Goal: Navigation & Orientation: Find specific page/section

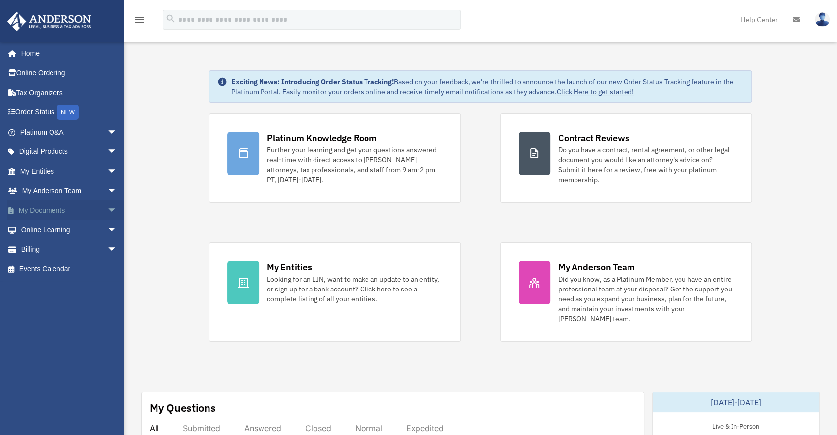
click at [107, 209] on span "arrow_drop_down" at bounding box center [117, 210] width 20 height 20
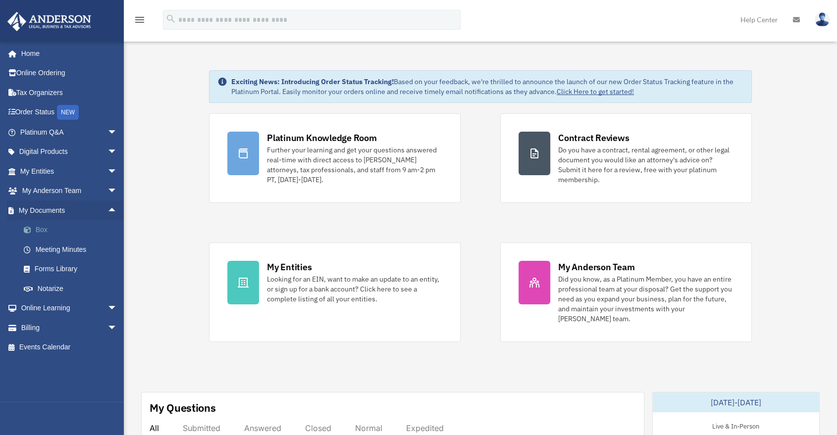
click at [43, 229] on link "Box" at bounding box center [73, 230] width 118 height 20
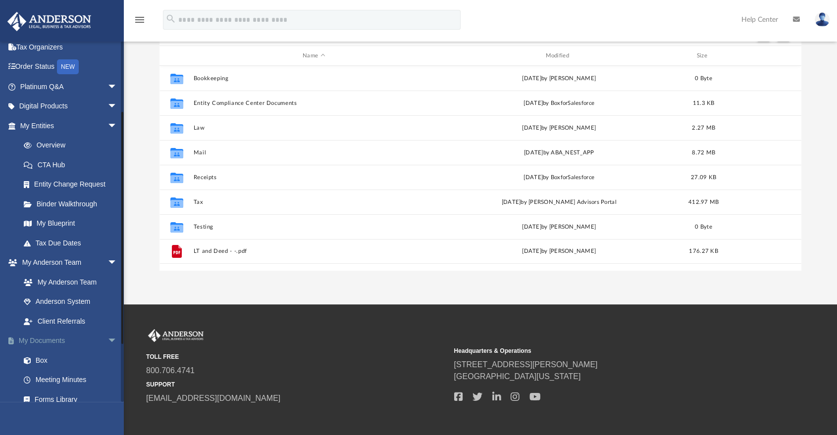
scroll to position [110, 0]
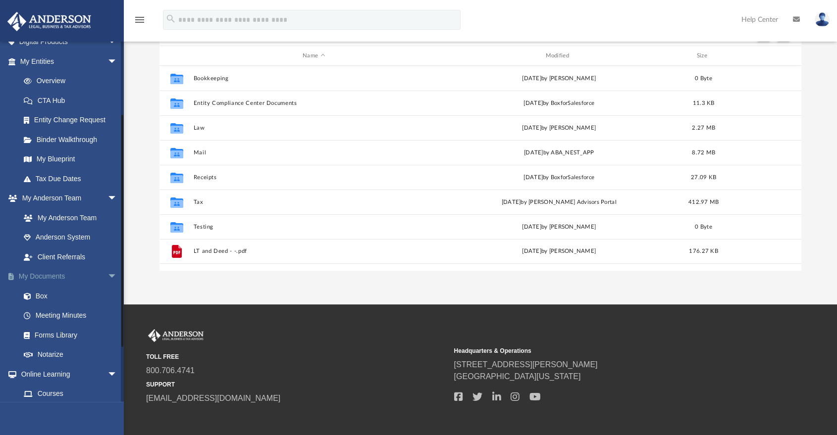
click at [36, 276] on link "My Documents arrow_drop_down" at bounding box center [69, 277] width 125 height 20
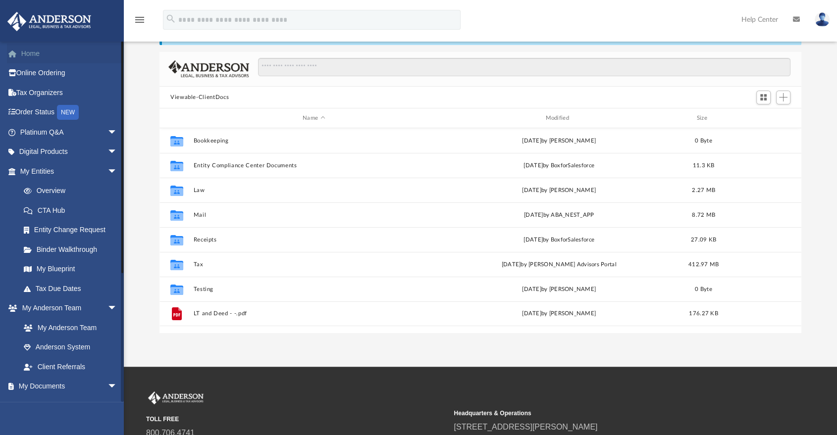
scroll to position [0, 0]
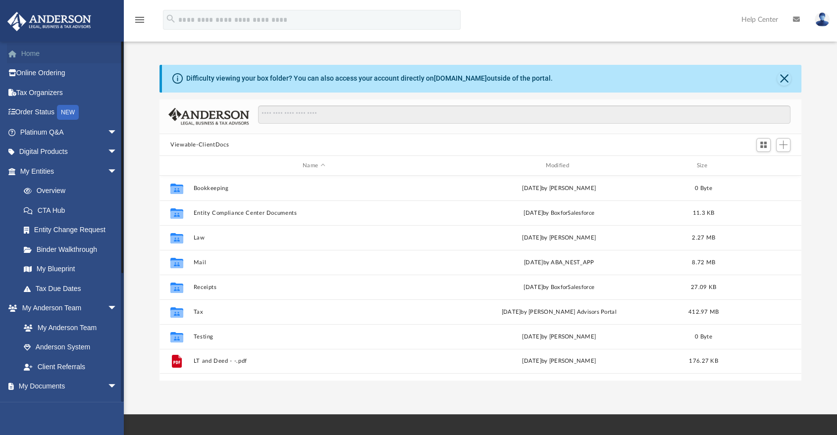
click at [36, 52] on link "Home" at bounding box center [69, 54] width 125 height 20
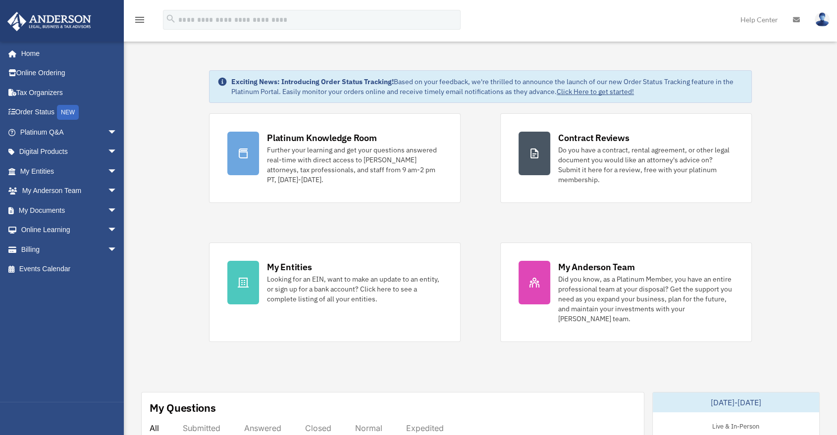
click at [465, 217] on div "Platinum Knowledge Room Further your learning and get your questions answered r…" at bounding box center [480, 227] width 543 height 229
click at [107, 130] on span "arrow_drop_down" at bounding box center [117, 132] width 20 height 20
